Goal: Check status: Check status

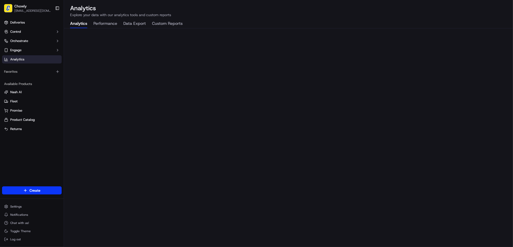
click at [16, 18] on div "Deliveries Control Orchestrate Engage Analytics" at bounding box center [32, 40] width 64 height 49
click at [17, 21] on span "Deliveries" at bounding box center [17, 22] width 15 height 5
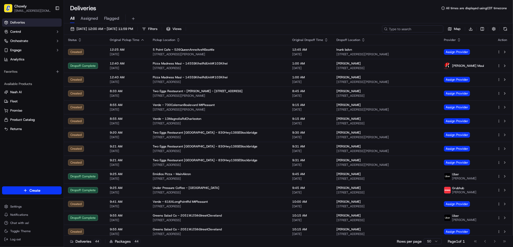
click at [422, 30] on input at bounding box center [412, 28] width 61 height 7
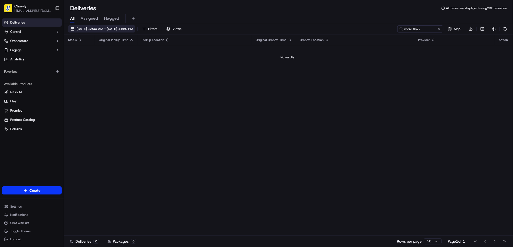
click at [107, 28] on span "[DATE] 12:00 AM - [DATE] 11:59 PM" at bounding box center [104, 29] width 57 height 5
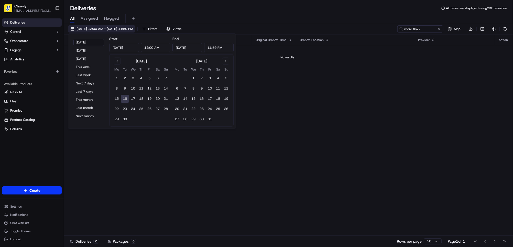
click at [112, 32] on button "[DATE] 12:00 AM - [DATE] 11:59 PM" at bounding box center [101, 28] width 67 height 7
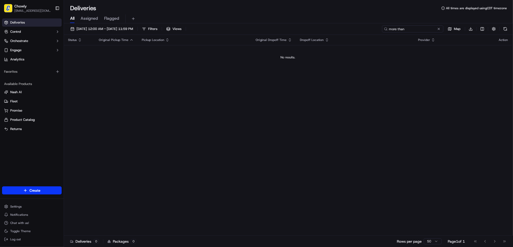
click at [426, 27] on input "more than" at bounding box center [412, 28] width 61 height 7
type input "more"
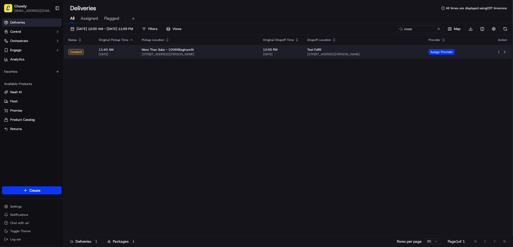
click at [497, 51] on td at bounding box center [502, 52] width 19 height 14
click at [501, 51] on div at bounding box center [502, 52] width 11 height 6
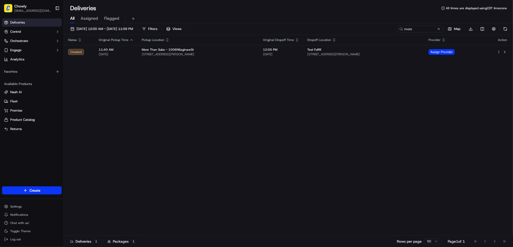
drag, startPoint x: 200, startPoint y: 110, endPoint x: 232, endPoint y: 106, distance: 32.5
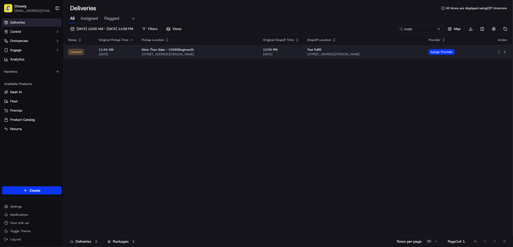
click at [499, 52] on html "Chowly [EMAIL_ADDRESS][DOMAIN_NAME] Toggle Sidebar Deliveries Control Orchestra…" at bounding box center [256, 123] width 513 height 247
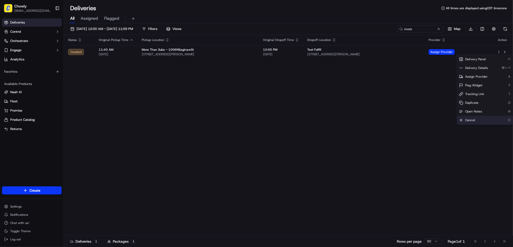
click at [470, 123] on div "Cancel C" at bounding box center [485, 120] width 56 height 9
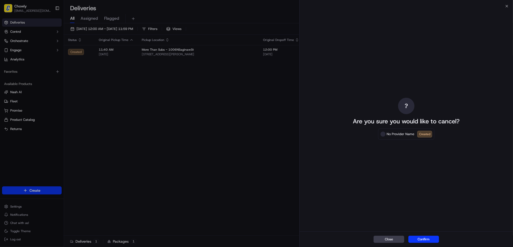
click at [424, 238] on button "Confirm" at bounding box center [423, 239] width 31 height 7
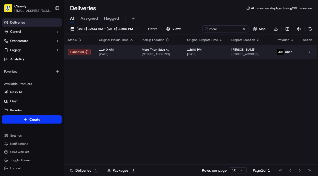
click at [304, 61] on html "Chowly [EMAIL_ADDRESS][DOMAIN_NAME] Toggle Sidebar Deliveries Control Orchestra…" at bounding box center [159, 88] width 318 height 176
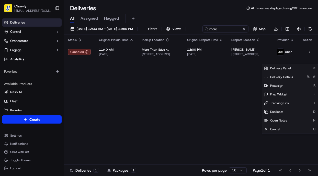
click at [197, 122] on html "Chowly [EMAIL_ADDRESS][DOMAIN_NAME] Toggle Sidebar Deliveries Control Orchestra…" at bounding box center [159, 88] width 318 height 176
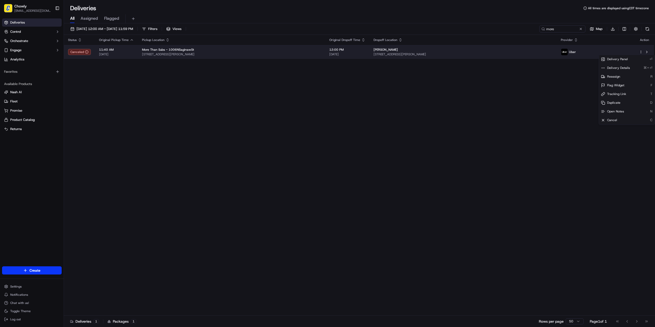
click at [513, 52] on html "Chowly [EMAIL_ADDRESS][DOMAIN_NAME] Toggle Sidebar Deliveries Control Orchestra…" at bounding box center [327, 163] width 655 height 327
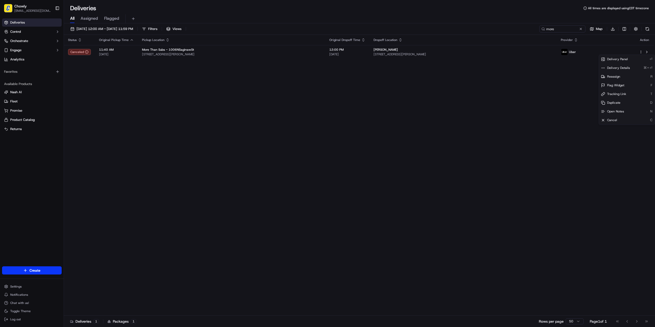
click at [506, 131] on html "Chowly [EMAIL_ADDRESS][DOMAIN_NAME] Toggle Sidebar Deliveries Control Orchestra…" at bounding box center [327, 163] width 655 height 327
